Goal: Task Accomplishment & Management: Complete application form

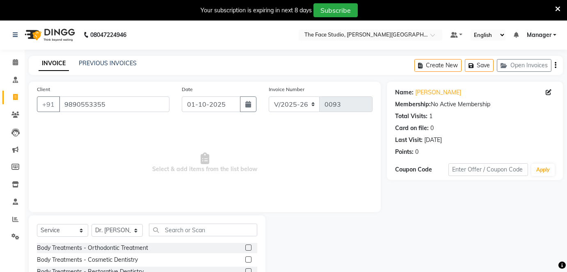
select select "821"
select select "service"
select select "13491"
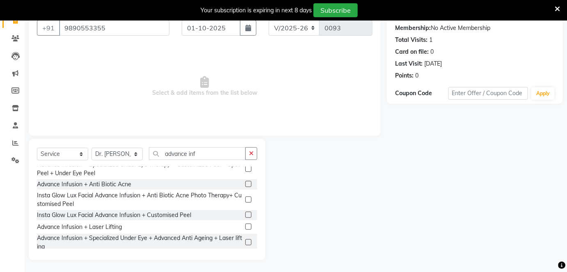
scroll to position [93, 0]
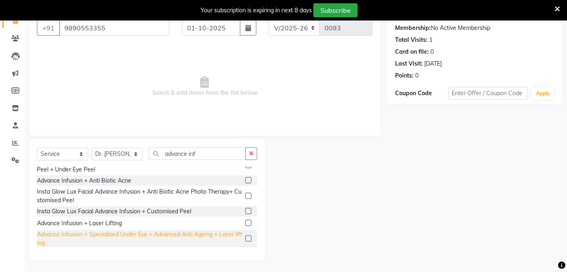
type input "advance inf"
click at [174, 234] on div "Advance Infusion + Specialized Under Eye + Advanced Anti Ageing + Laser lifting" at bounding box center [139, 238] width 205 height 17
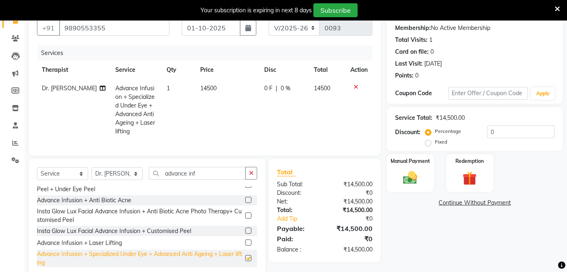
checkbox input "false"
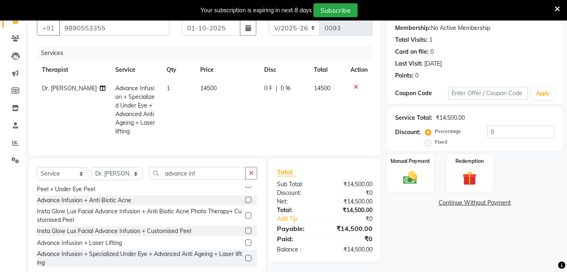
click at [204, 87] on span "14500" at bounding box center [209, 88] width 16 height 7
click at [196, 87] on td "1" at bounding box center [179, 110] width 34 height 62
select select "13491"
click at [203, 85] on span "14500" at bounding box center [209, 88] width 16 height 7
select select "13491"
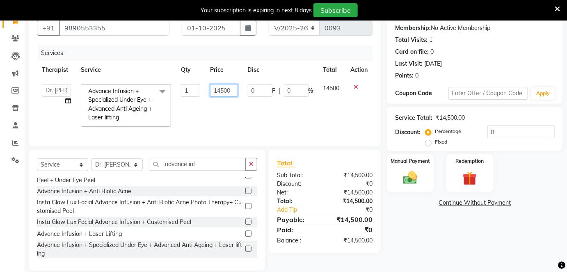
click at [219, 88] on input "14500" at bounding box center [223, 90] width 27 height 13
type input "16500"
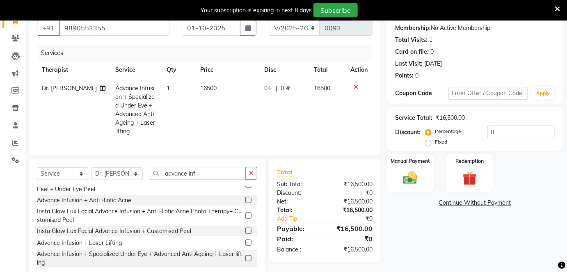
click at [263, 103] on td "0 F | 0 %" at bounding box center [284, 110] width 50 height 62
select select "13491"
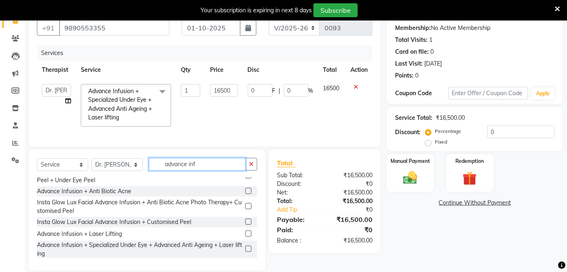
click at [200, 171] on input "advance inf" at bounding box center [197, 164] width 97 height 13
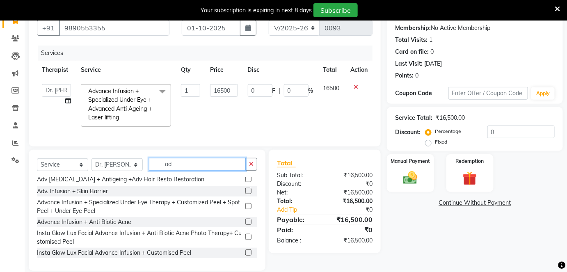
type input "a"
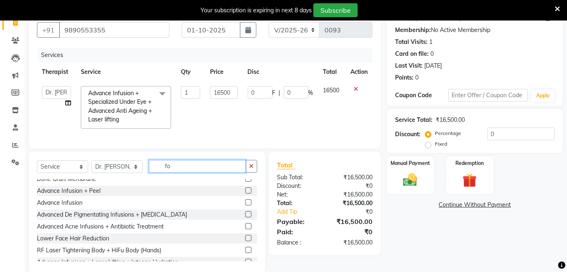
scroll to position [0, 0]
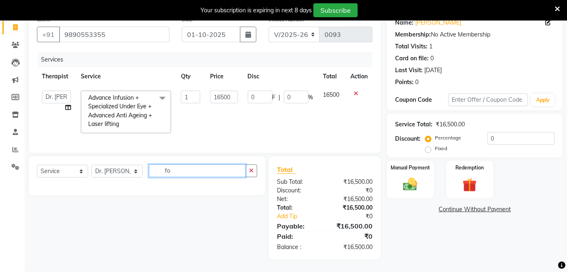
type input "f"
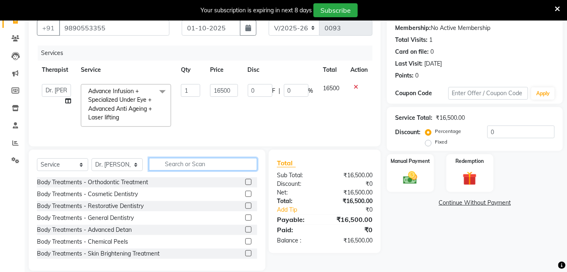
scroll to position [92, 0]
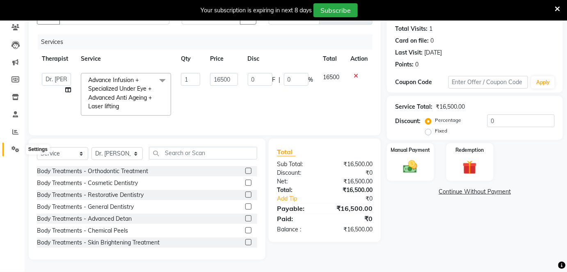
click at [15, 149] on span at bounding box center [15, 149] width 14 height 9
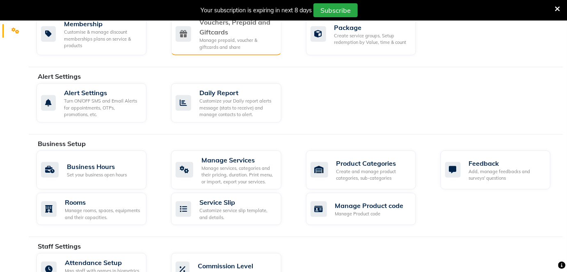
scroll to position [207, 0]
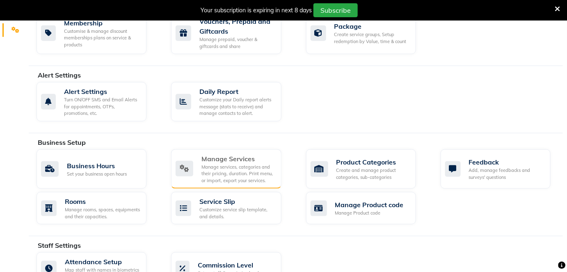
click at [243, 159] on div "Manage Services" at bounding box center [238, 159] width 73 height 10
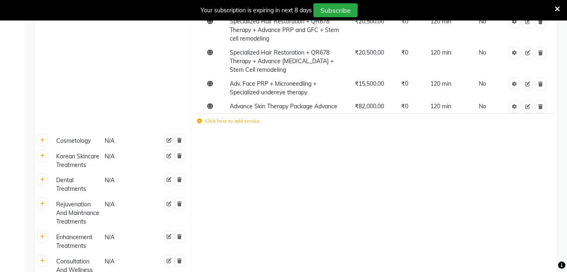
scroll to position [1691, 0]
click at [224, 125] on label "Click here to add service" at bounding box center [228, 120] width 63 height 7
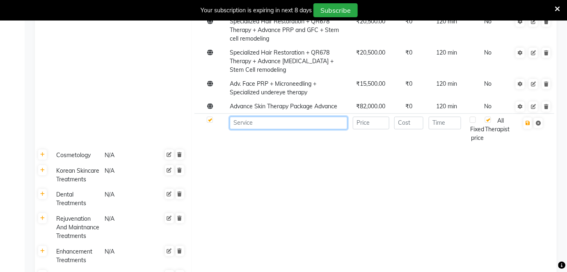
click at [261, 129] on input at bounding box center [289, 123] width 118 height 13
type input "Foot Reflexology"
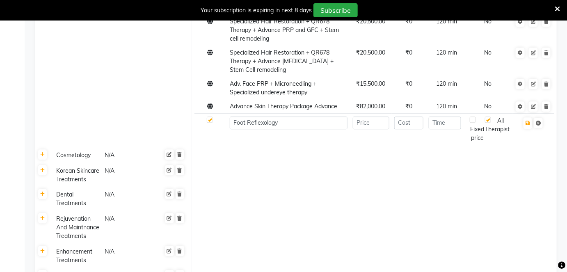
click at [312, 163] on td at bounding box center [374, 155] width 365 height 16
click at [372, 129] on input "number" at bounding box center [371, 123] width 37 height 13
type input "2500"
click at [414, 129] on input "number" at bounding box center [408, 123] width 29 height 13
type input "0"
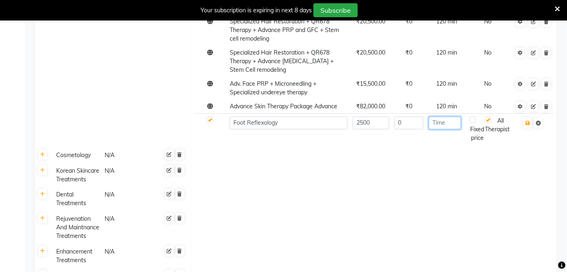
click at [448, 129] on input "number" at bounding box center [445, 123] width 32 height 13
type input "120"
click at [529, 126] on icon "button" at bounding box center [528, 123] width 5 height 5
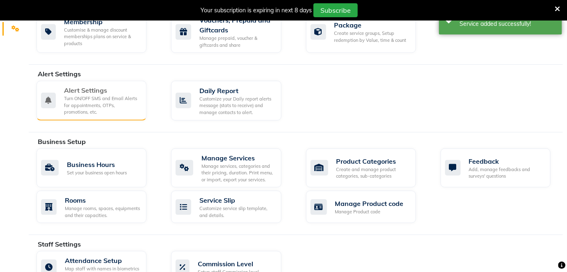
scroll to position [207, 0]
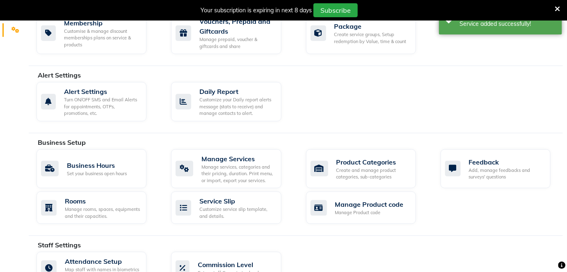
select select "821"
select select "service"
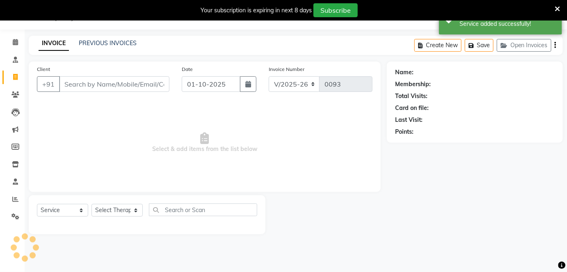
scroll to position [20, 0]
click at [91, 80] on input "Client" at bounding box center [114, 85] width 110 height 16
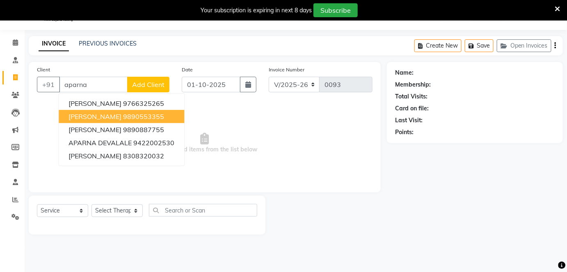
click at [134, 116] on ngb-highlight "9890553355" at bounding box center [143, 116] width 41 height 8
type input "9890553355"
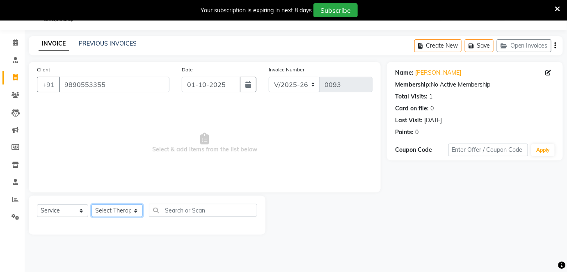
click at [134, 211] on select "Select Therapist [PERSON_NAME] Dr. [PERSON_NAME] Manager [PERSON_NAME] [PERSON_…" at bounding box center [117, 210] width 51 height 13
select select "13491"
click at [92, 204] on select "Select Therapist [PERSON_NAME] Dr. [PERSON_NAME] Manager [PERSON_NAME] [PERSON_…" at bounding box center [117, 210] width 51 height 13
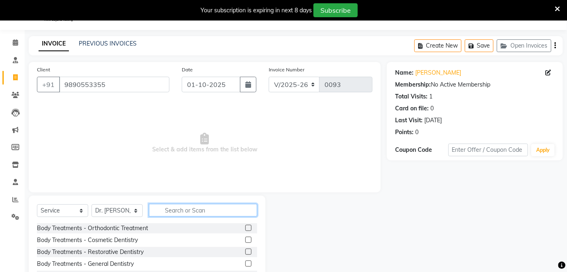
click at [174, 209] on input "text" at bounding box center [203, 210] width 108 height 13
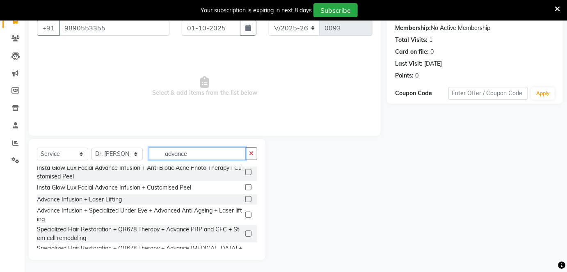
scroll to position [298, 0]
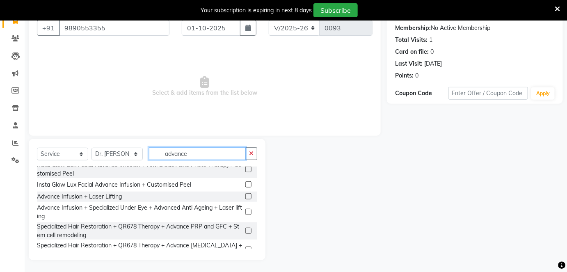
type input "advance"
click at [245, 210] on label at bounding box center [248, 212] width 6 height 6
click at [245, 210] on input "checkbox" at bounding box center [247, 212] width 5 height 5
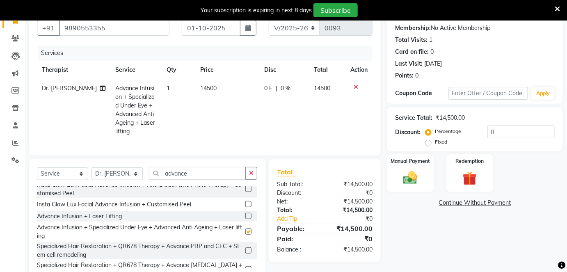
checkbox input "false"
click at [204, 87] on span "14500" at bounding box center [209, 88] width 16 height 7
select select "13491"
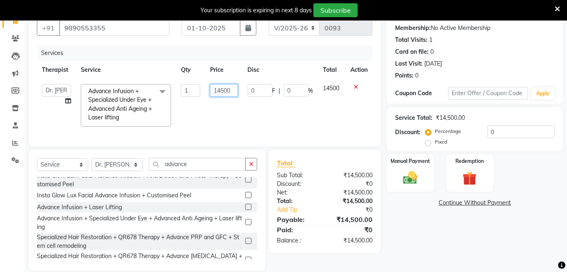
click at [219, 89] on input "14500" at bounding box center [223, 90] width 27 height 13
type input "16500"
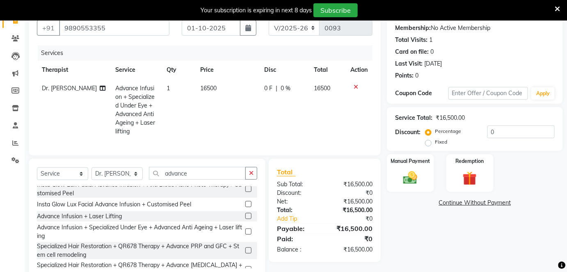
click at [272, 114] on td "0 F | 0 %" at bounding box center [284, 110] width 50 height 62
select select "13491"
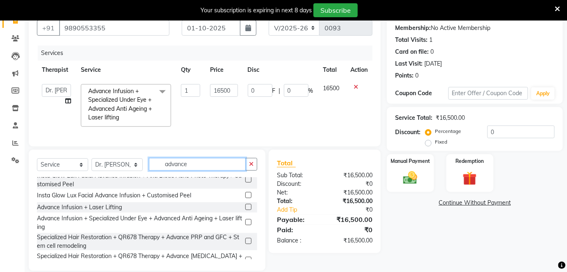
click at [190, 169] on input "advance" at bounding box center [197, 164] width 97 height 13
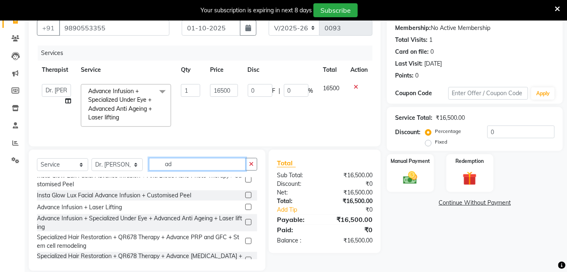
type input "a"
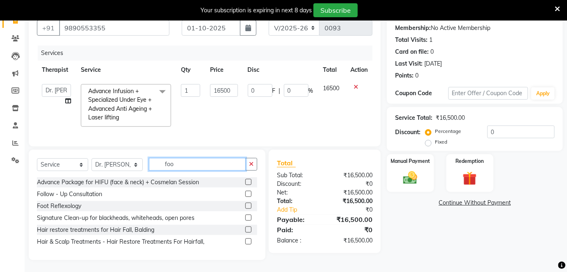
scroll to position [74, 0]
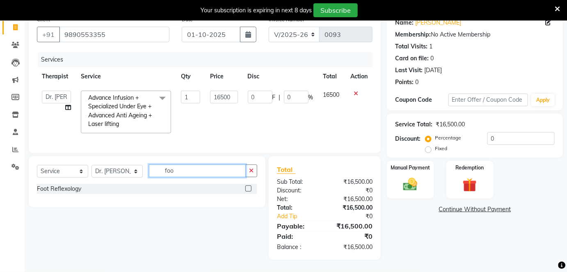
type input "foo"
click at [247, 187] on label at bounding box center [248, 189] width 6 height 6
click at [247, 187] on input "checkbox" at bounding box center [247, 188] width 5 height 5
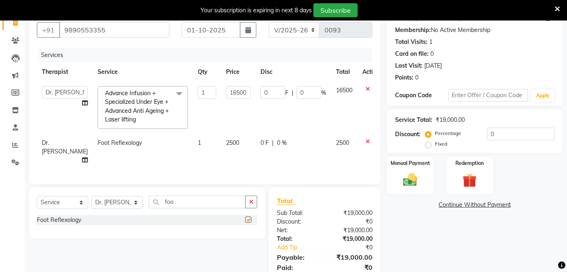
checkbox input "false"
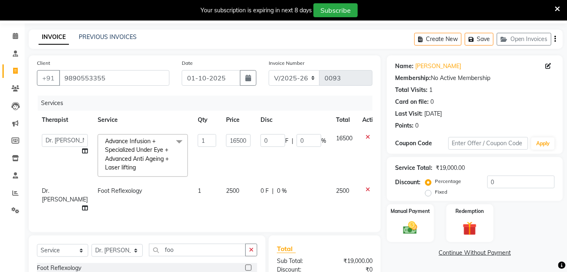
scroll to position [25, 0]
click at [292, 190] on div "0 F | 0 %" at bounding box center [294, 192] width 66 height 9
select select "13491"
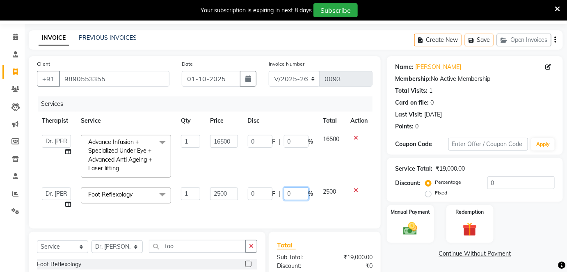
click at [292, 192] on input "0" at bounding box center [296, 194] width 25 height 13
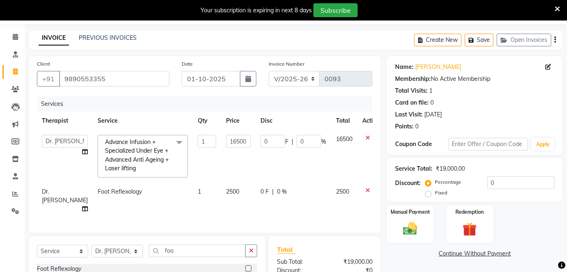
click at [261, 193] on span "0 F" at bounding box center [265, 192] width 8 height 9
select select "13491"
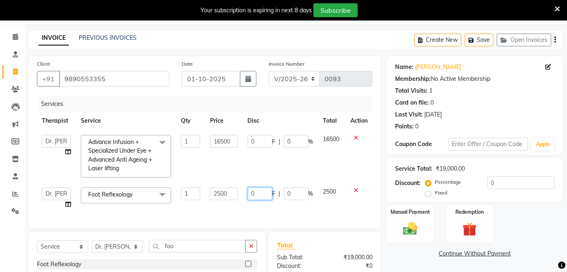
click at [254, 193] on input "0" at bounding box center [260, 194] width 25 height 13
type input "2500"
click at [318, 209] on div "Services Therapist Service Qty Price Disc Total Action [PERSON_NAME] Dr. [PERSO…" at bounding box center [205, 158] width 336 height 124
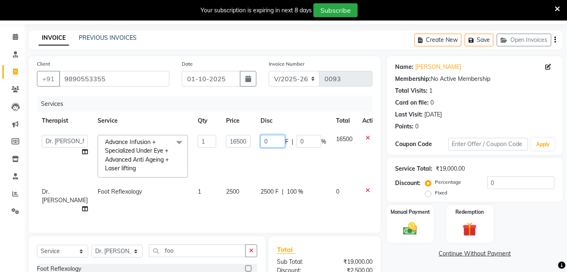
click at [261, 141] on input "0" at bounding box center [273, 141] width 25 height 13
type input "2000"
click at [340, 206] on td "0" at bounding box center [344, 201] width 26 height 36
select select "13491"
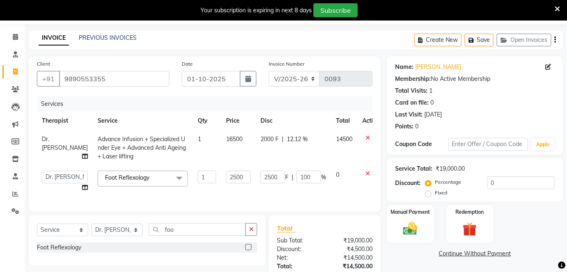
click at [226, 137] on span "16500" at bounding box center [234, 138] width 16 height 7
select select "13491"
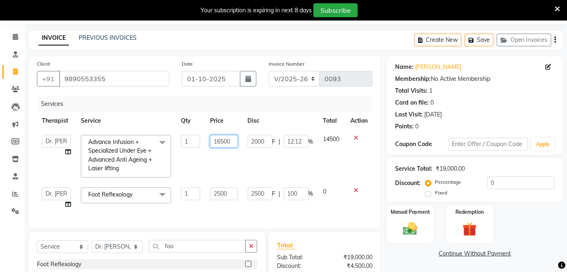
click at [214, 137] on input "16500" at bounding box center [223, 141] width 27 height 13
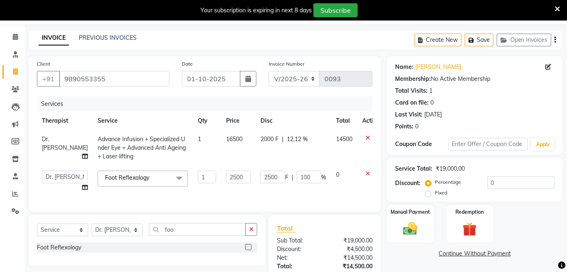
click at [261, 138] on span "2000 F" at bounding box center [270, 139] width 18 height 9
select select "13491"
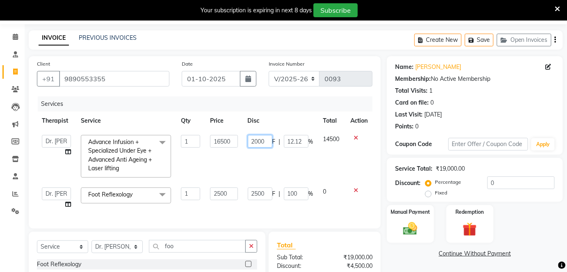
click at [255, 144] on input "2000" at bounding box center [260, 141] width 25 height 13
type input "4000"
click at [339, 219] on div "Client [PHONE_NUMBER] Date [DATE] Invoice Number V/2025 V/[PHONE_NUMBER] Servic…" at bounding box center [205, 195] width 364 height 279
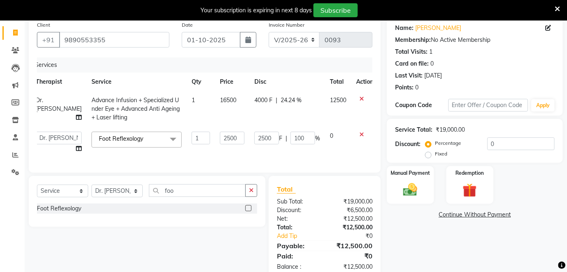
scroll to position [89, 0]
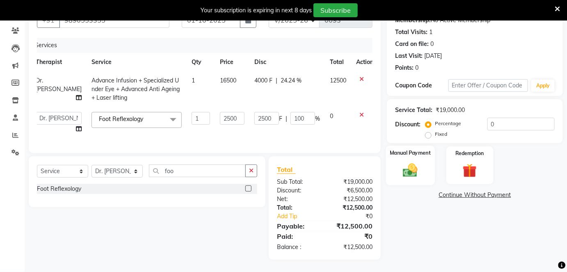
click at [418, 162] on img at bounding box center [410, 170] width 24 height 17
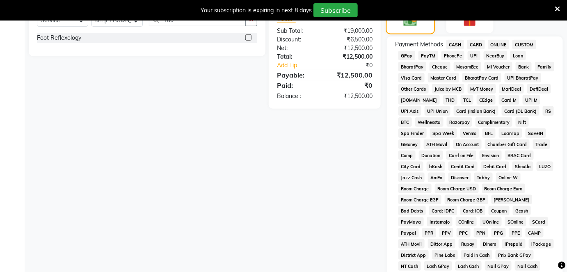
scroll to position [323, 0]
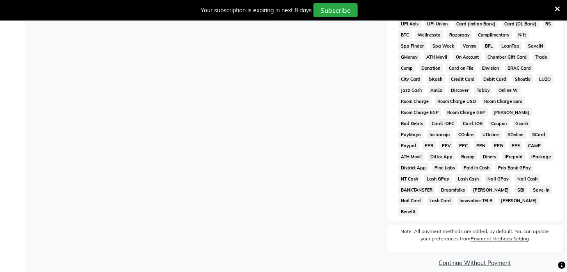
click at [467, 259] on link "Continue Without Payment" at bounding box center [475, 263] width 173 height 9
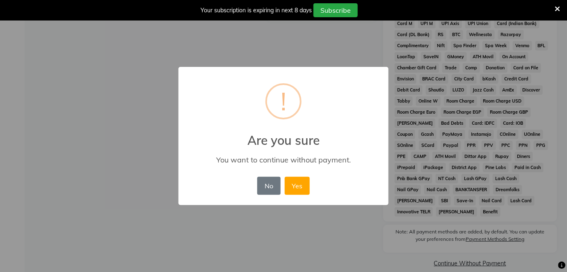
scroll to position [311, 0]
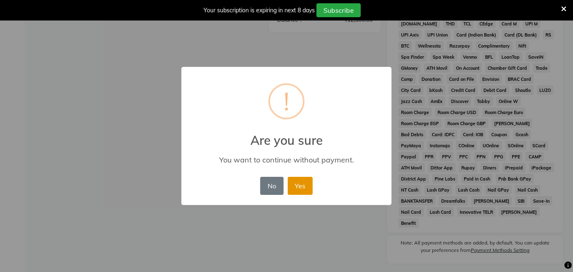
click at [298, 185] on button "Yes" at bounding box center [300, 186] width 25 height 18
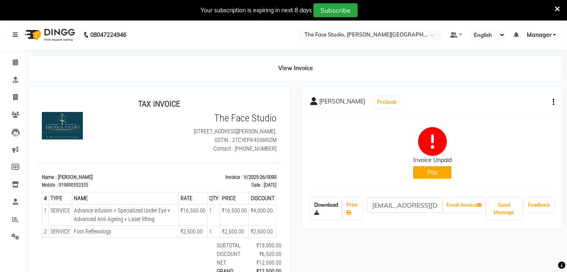
click at [317, 213] on icon at bounding box center [316, 212] width 5 height 5
